Goal: Find specific page/section: Find specific page/section

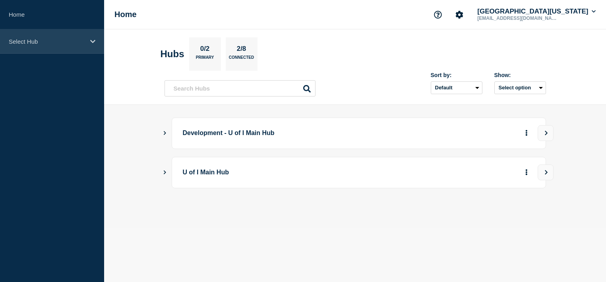
click at [85, 39] on div "Select Hub" at bounding box center [52, 41] width 104 height 24
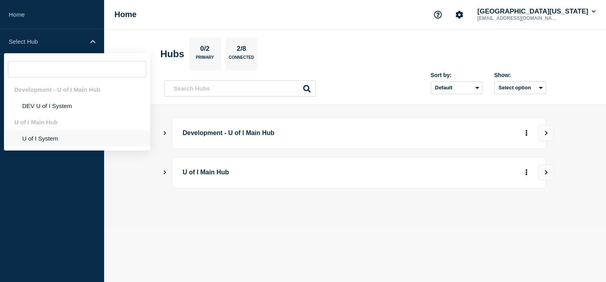
click at [43, 141] on li "U of I System" at bounding box center [77, 138] width 146 height 16
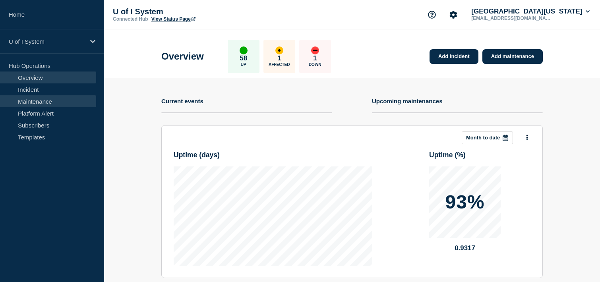
click at [34, 101] on link "Maintenance" at bounding box center [48, 101] width 96 height 12
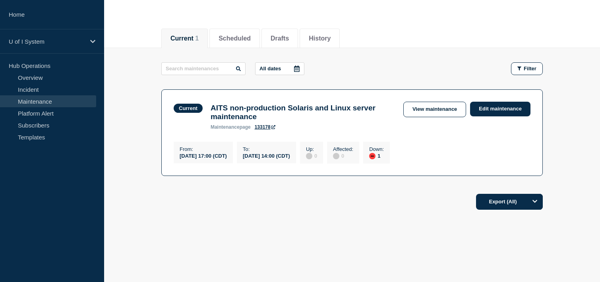
scroll to position [80, 0]
drag, startPoint x: 143, startPoint y: 256, endPoint x: 150, endPoint y: 244, distance: 14.3
click at [148, 254] on div "Current Scheduled Drafts History Current 1 Scheduled Drafts History All dates F…" at bounding box center [352, 146] width 496 height 250
